Goal: Information Seeking & Learning: Learn about a topic

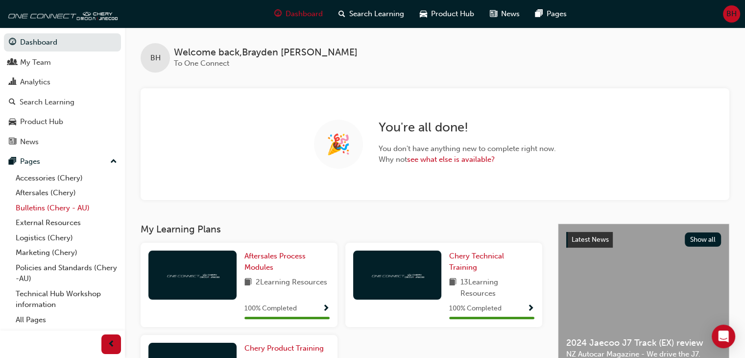
click at [31, 206] on link "Bulletins (Chery - AU)" at bounding box center [66, 207] width 109 height 15
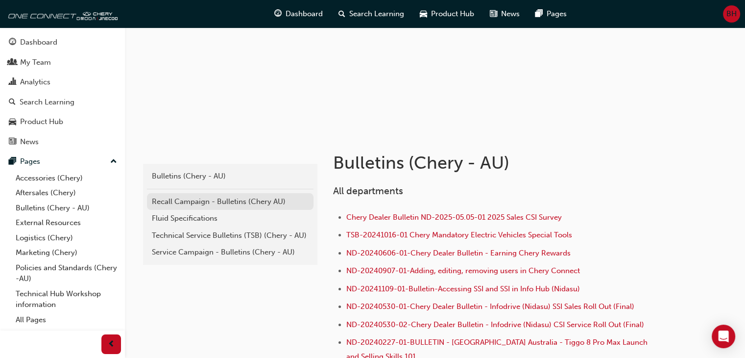
scroll to position [96, 0]
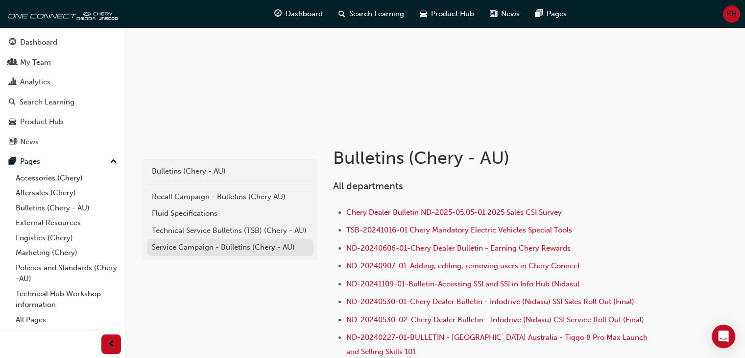
click at [212, 241] on div "Service Campaign - Bulletins (Chery - AU)" at bounding box center [230, 246] width 157 height 11
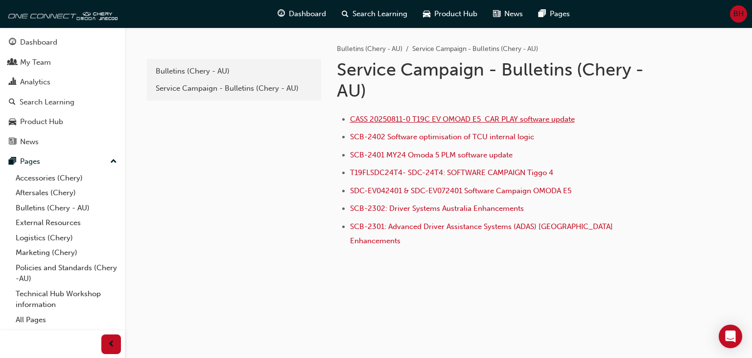
click at [432, 120] on span "CASS 20250811-0 T19C EV OMOAD E5 CAR PLAY software update" at bounding box center [462, 119] width 225 height 9
